Goal: Task Accomplishment & Management: Manage account settings

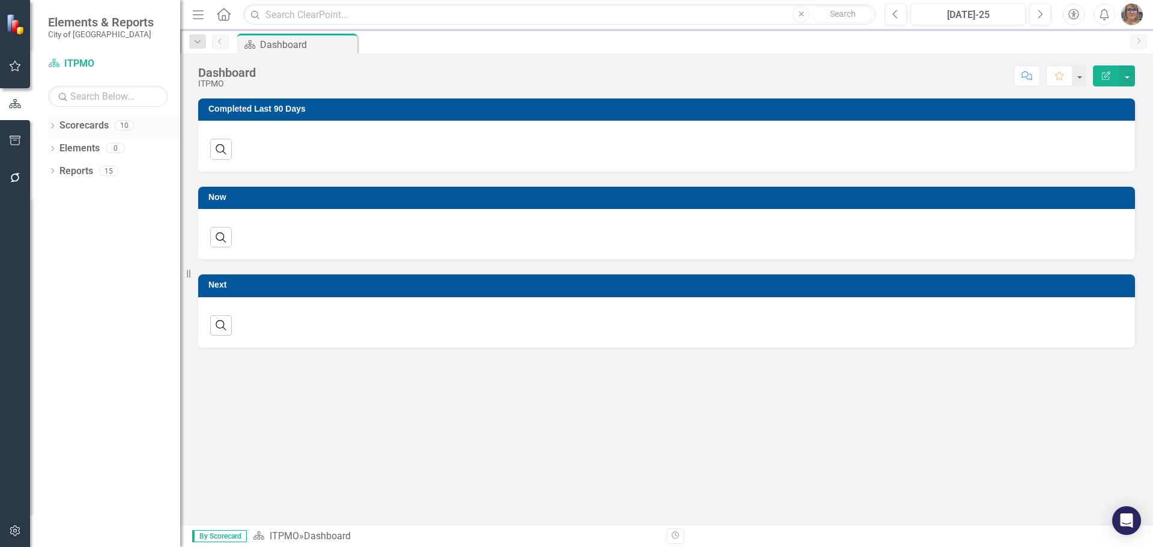
click at [56, 125] on icon "Dropdown" at bounding box center [52, 127] width 8 height 7
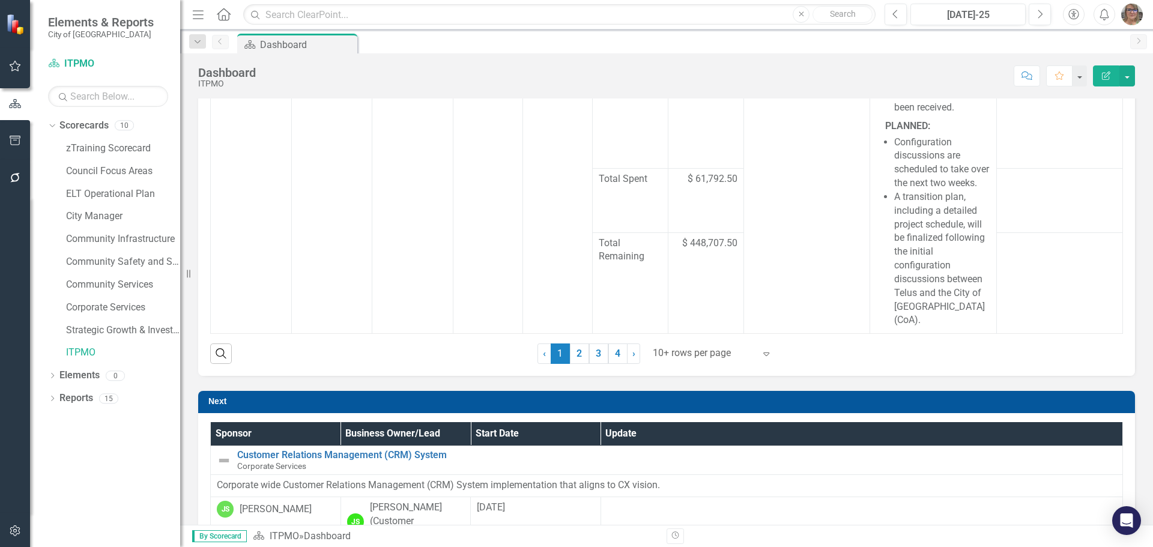
scroll to position [540, 0]
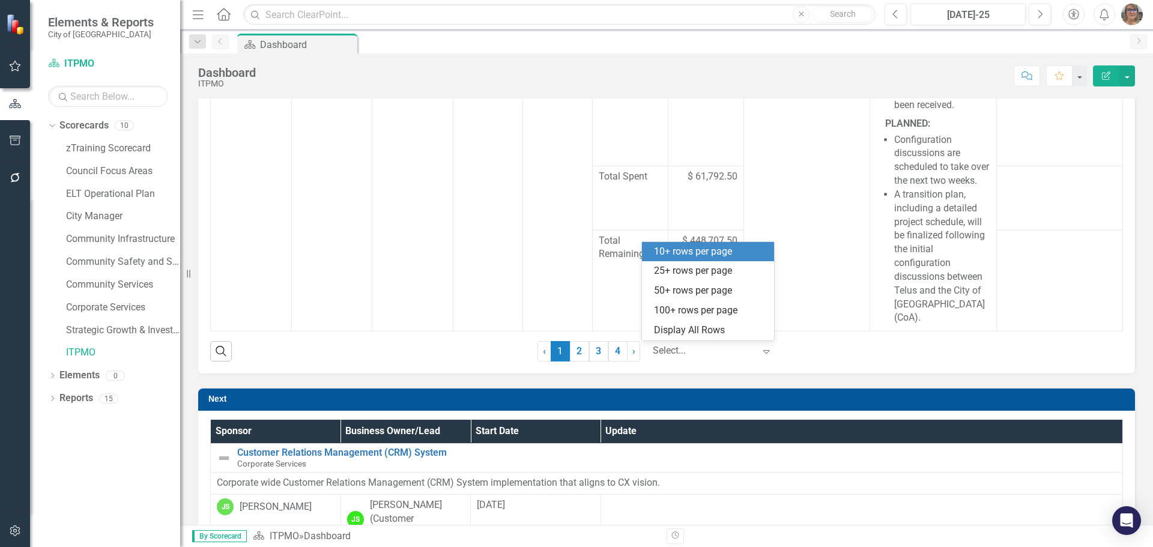
click at [699, 348] on div at bounding box center [704, 351] width 102 height 16
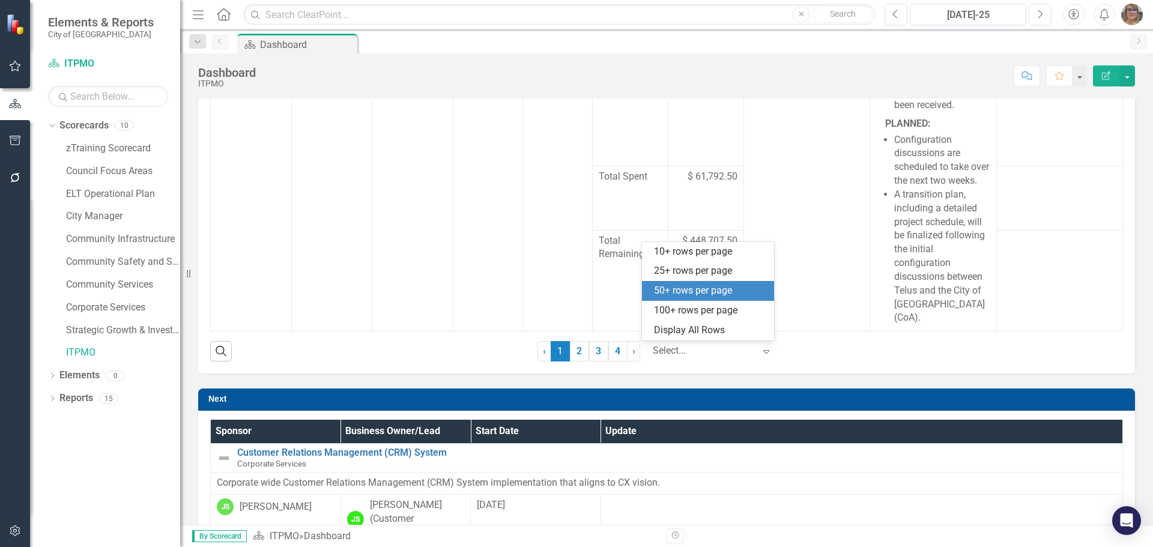
click at [684, 286] on div "50+ rows per page" at bounding box center [710, 291] width 113 height 14
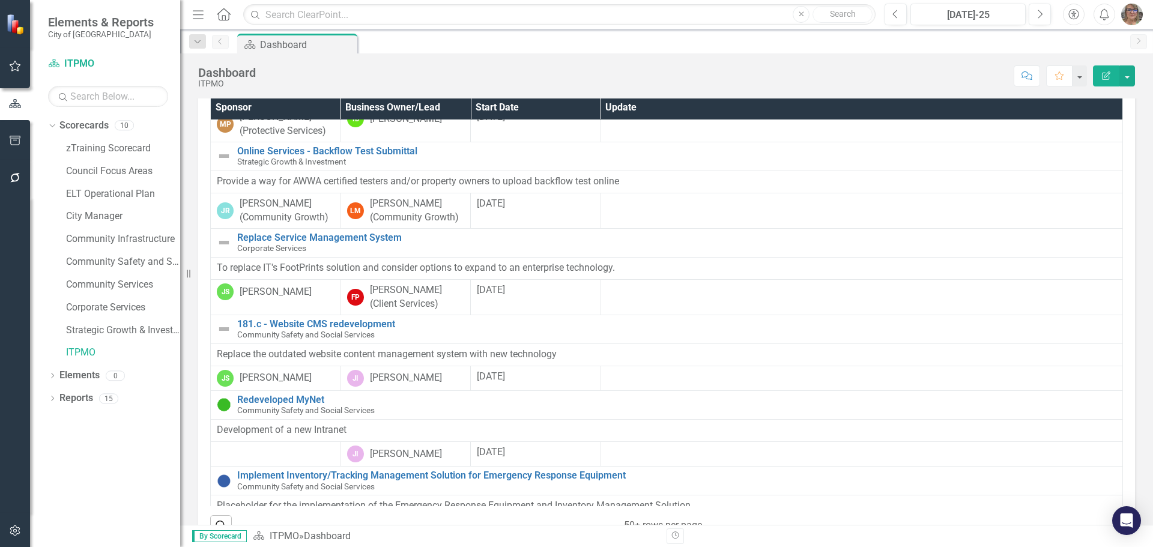
scroll to position [899, 0]
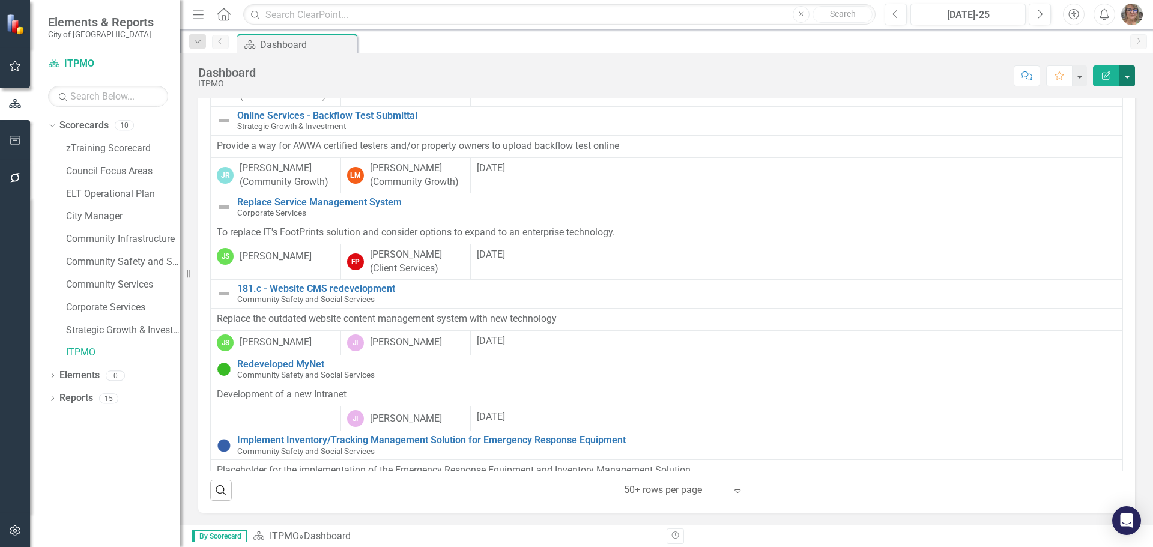
click at [1125, 75] on button "button" at bounding box center [1127, 75] width 16 height 21
click at [1124, 75] on button "button" at bounding box center [1127, 75] width 16 height 21
click at [533, 79] on div "Score: N/A [DATE]-25 Completed Comment Favorite Edit Report" at bounding box center [698, 75] width 873 height 20
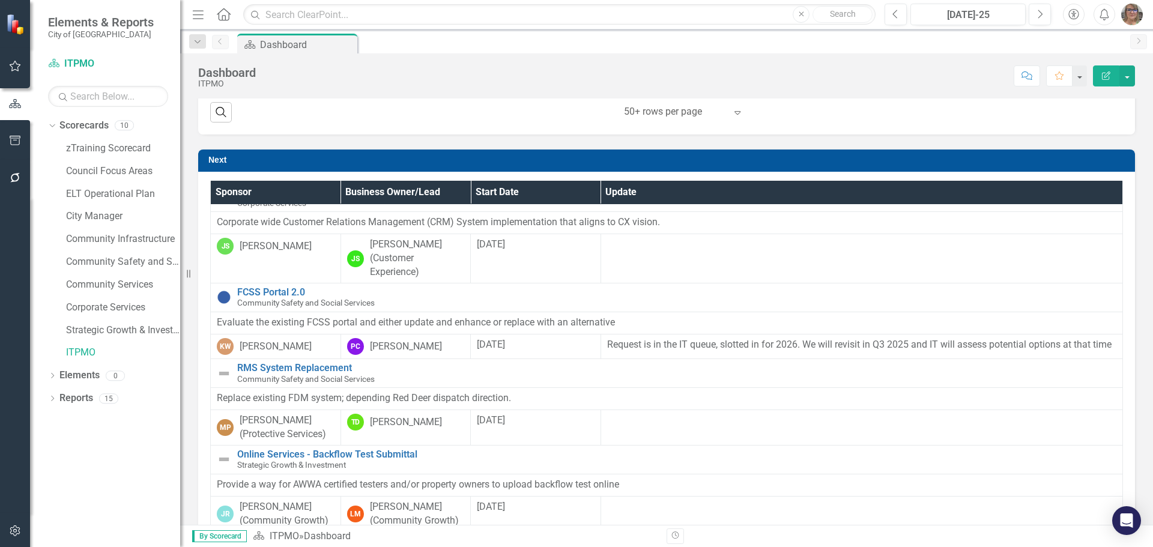
scroll to position [0, 0]
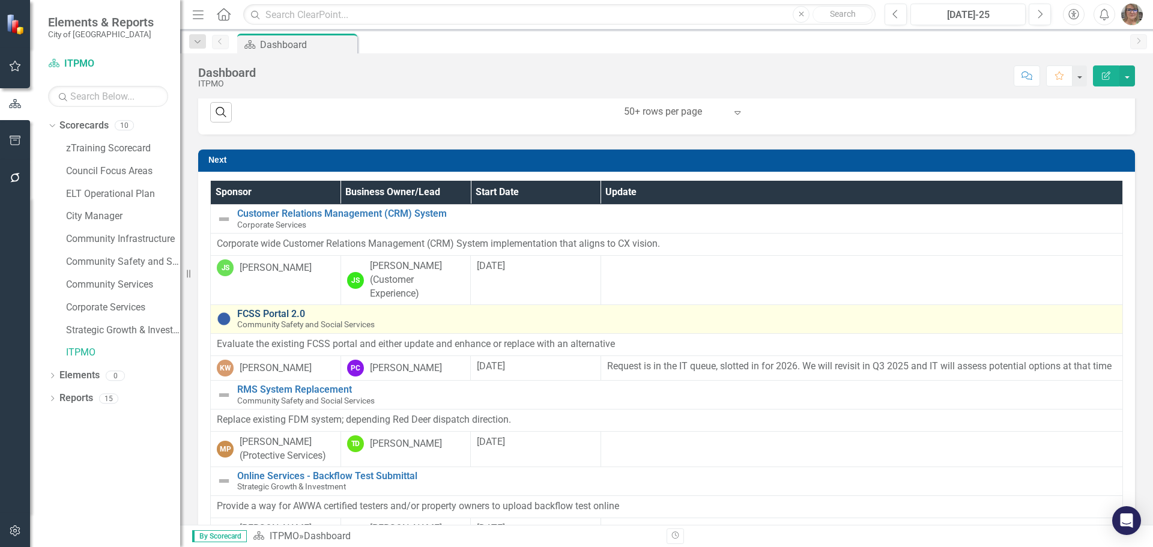
click at [269, 313] on link "FCSS Portal 2.0" at bounding box center [676, 314] width 879 height 11
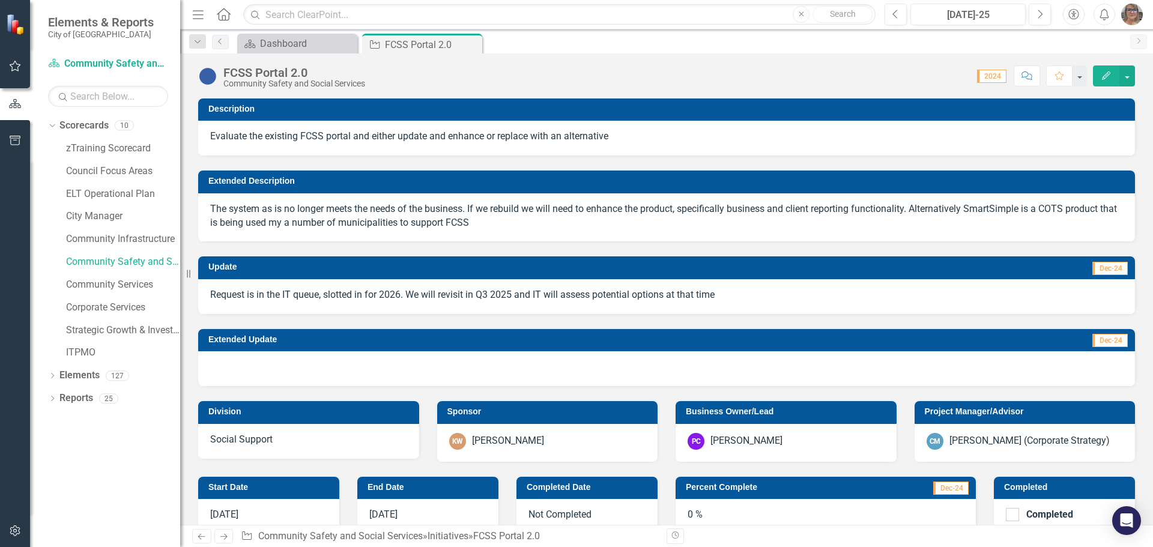
scroll to position [60, 0]
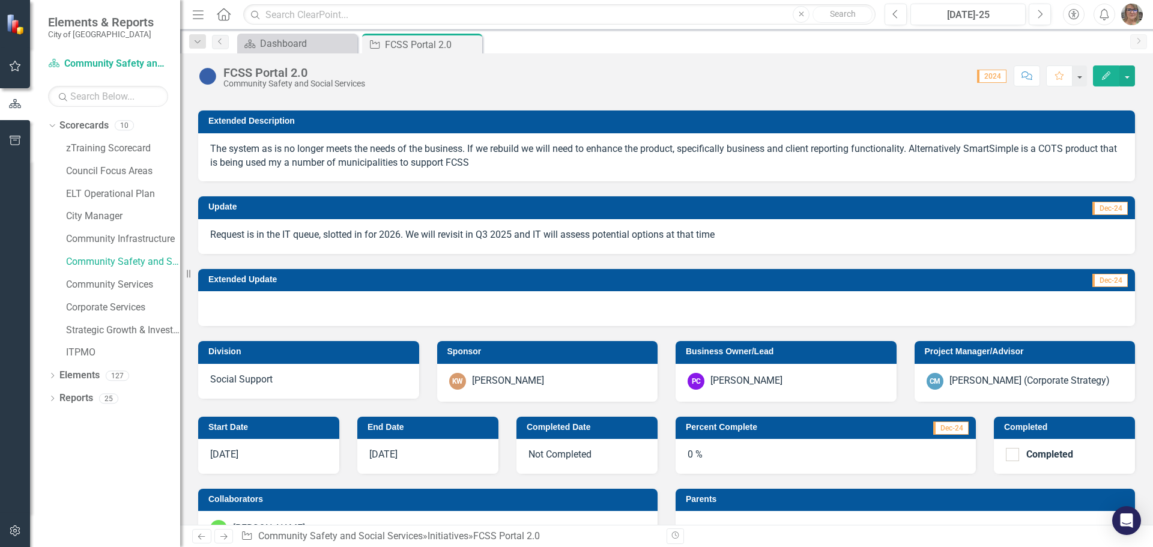
click at [258, 447] on div "[DATE]" at bounding box center [268, 456] width 141 height 35
click at [226, 453] on span "[DATE]" at bounding box center [224, 453] width 28 height 11
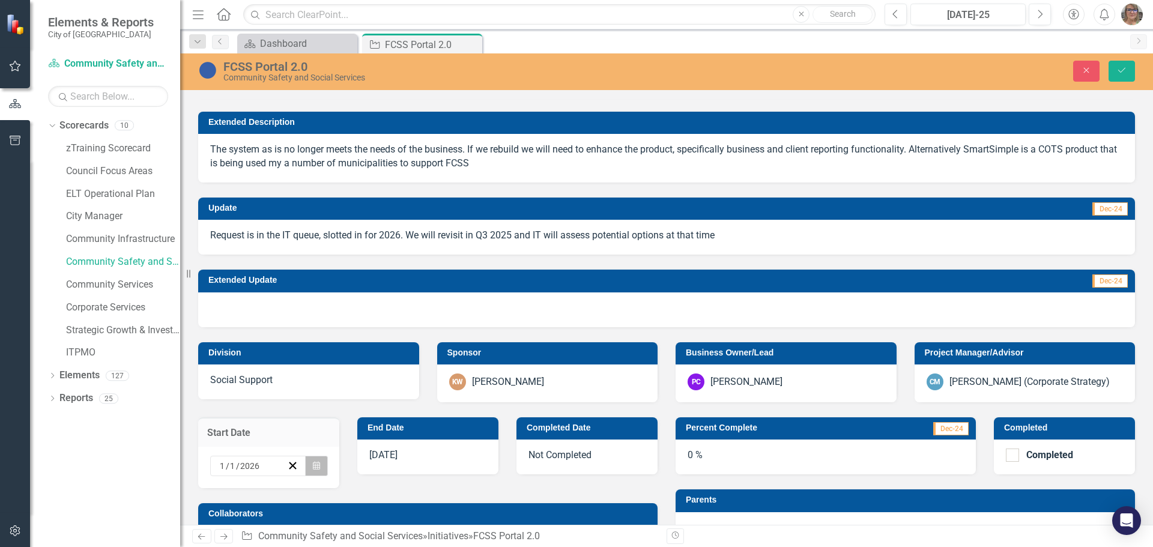
click at [310, 468] on button "Calendar" at bounding box center [316, 466] width 23 height 20
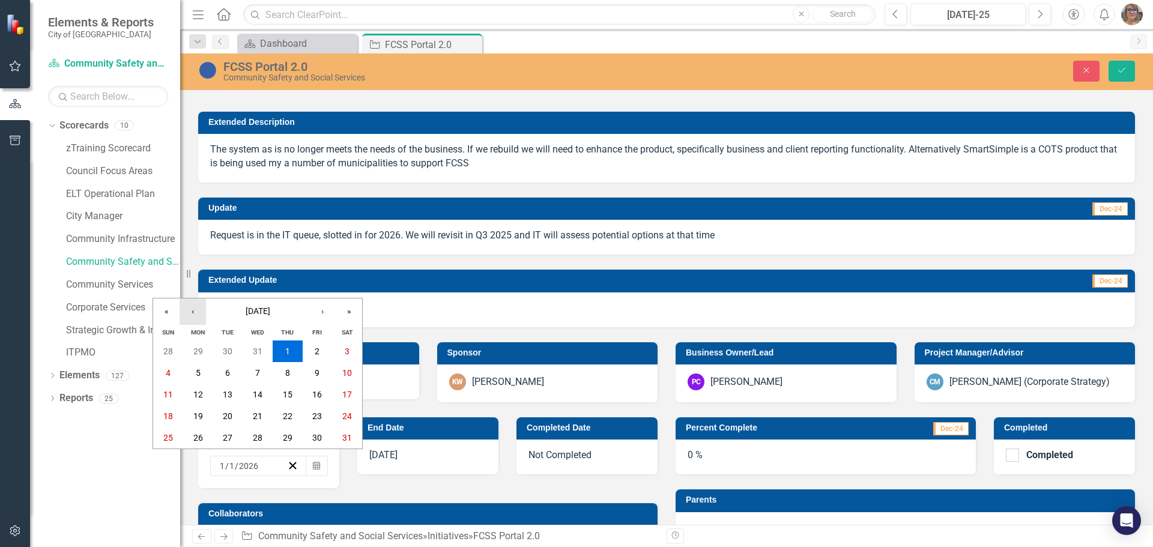
click at [196, 312] on button "‹" at bounding box center [193, 311] width 26 height 26
click at [197, 353] on abbr "1" at bounding box center [198, 351] width 5 height 10
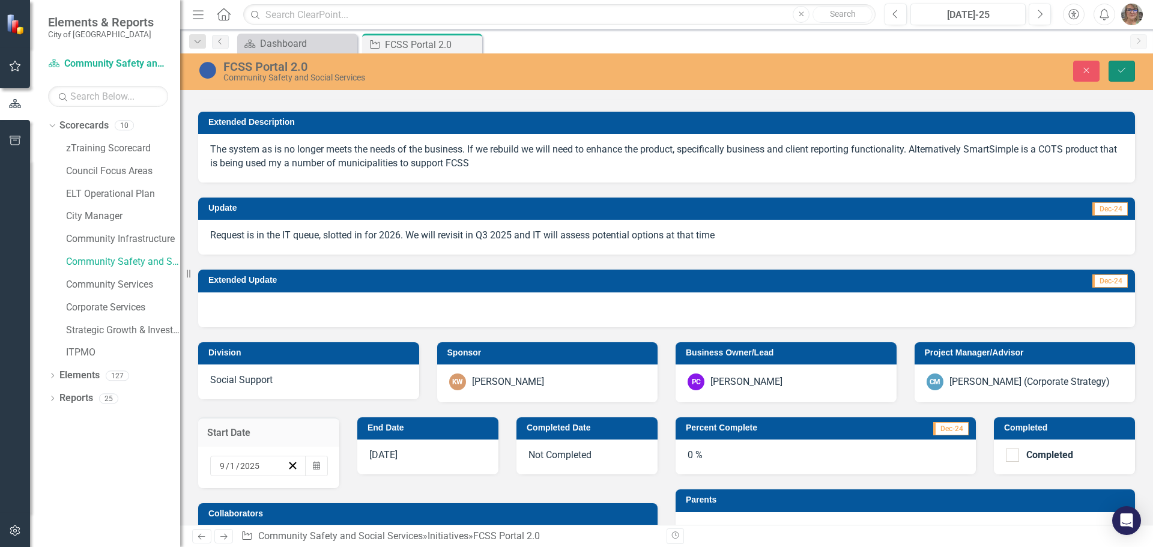
click at [1124, 73] on icon "Save" at bounding box center [1121, 70] width 11 height 8
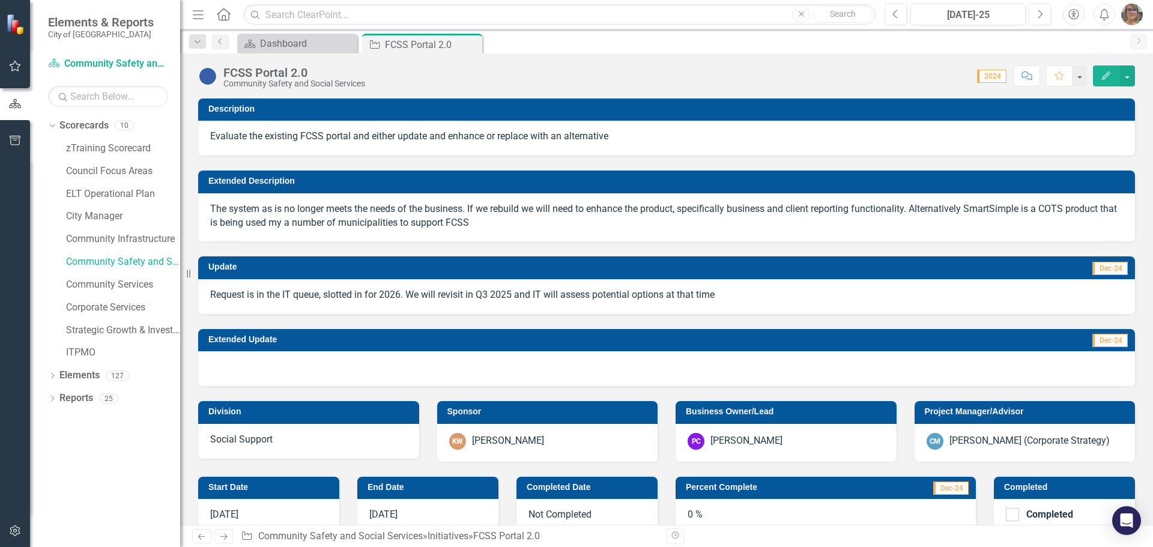
click at [230, 228] on p "The system as is no longer meets the needs of the business. If we rebuild we wi…" at bounding box center [666, 216] width 913 height 28
click at [295, 222] on p "The system as is no longer meets the needs of the business. If we rebuild we wi…" at bounding box center [666, 216] width 913 height 28
click at [269, 225] on p "The system as is no longer meets the needs of the business. If we rebuild we wi…" at bounding box center [666, 216] width 913 height 28
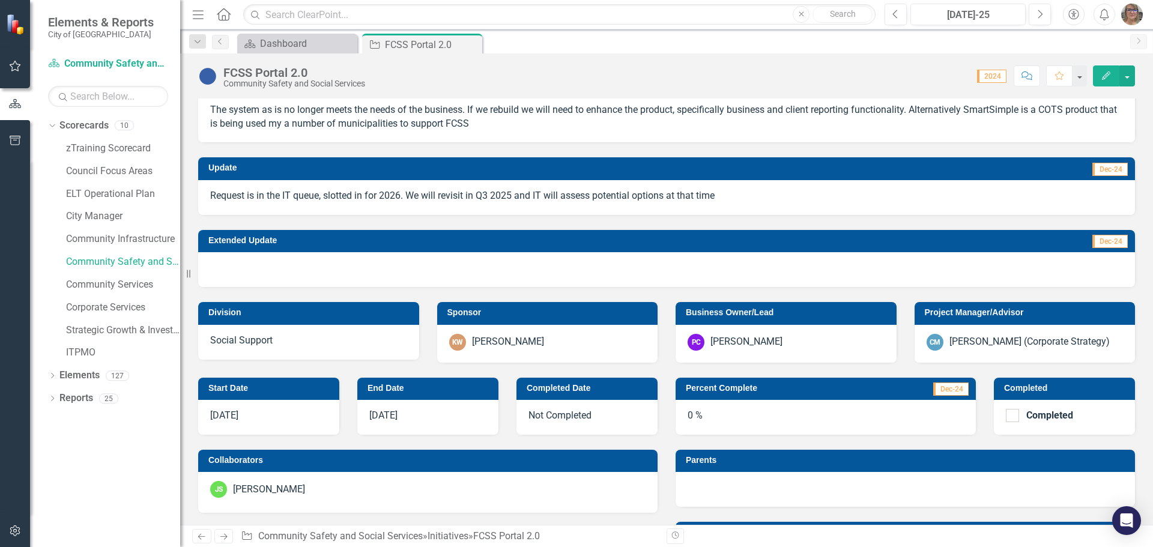
scroll to position [120, 0]
